Goal: Information Seeking & Learning: Learn about a topic

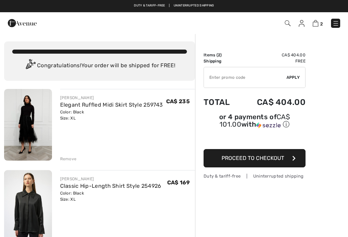
click at [337, 25] on img at bounding box center [335, 23] width 7 height 7
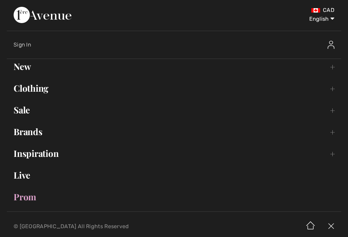
click at [48, 137] on link "Brands Open submenu" at bounding box center [174, 131] width 334 height 15
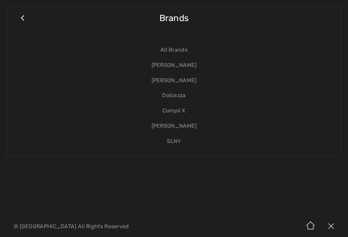
click at [190, 69] on link "[PERSON_NAME]" at bounding box center [174, 65] width 320 height 15
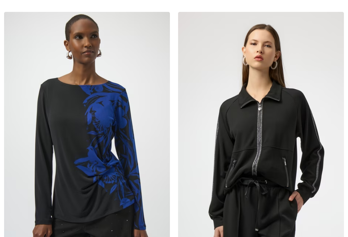
checkbox input "true"
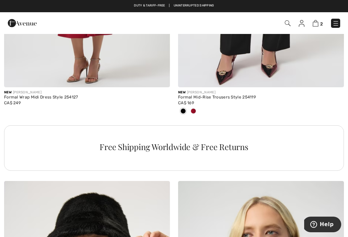
scroll to position [1736, 0]
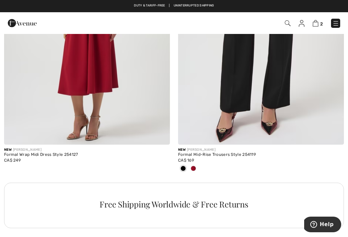
click at [338, 24] on img at bounding box center [335, 23] width 7 height 7
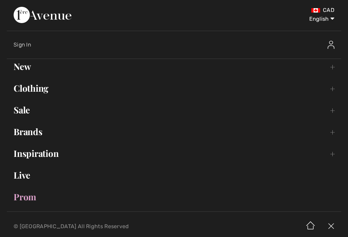
click at [42, 138] on link "Brands Open submenu" at bounding box center [174, 131] width 334 height 15
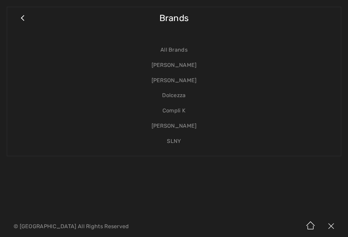
click at [194, 82] on link "[PERSON_NAME]" at bounding box center [174, 80] width 320 height 15
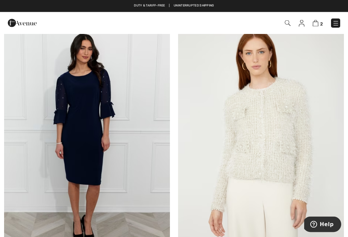
scroll to position [769, 0]
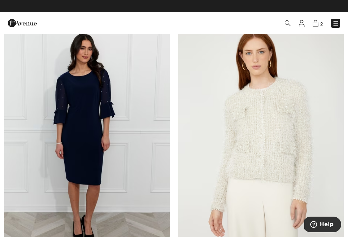
click at [287, 132] on img at bounding box center [261, 136] width 166 height 249
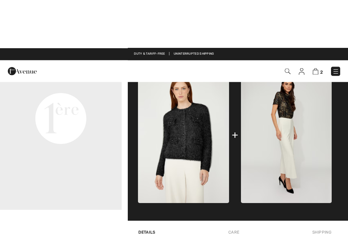
scroll to position [195, 0]
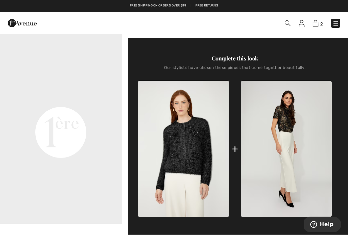
click at [291, 117] on img at bounding box center [286, 149] width 91 height 136
